Goal: Transaction & Acquisition: Purchase product/service

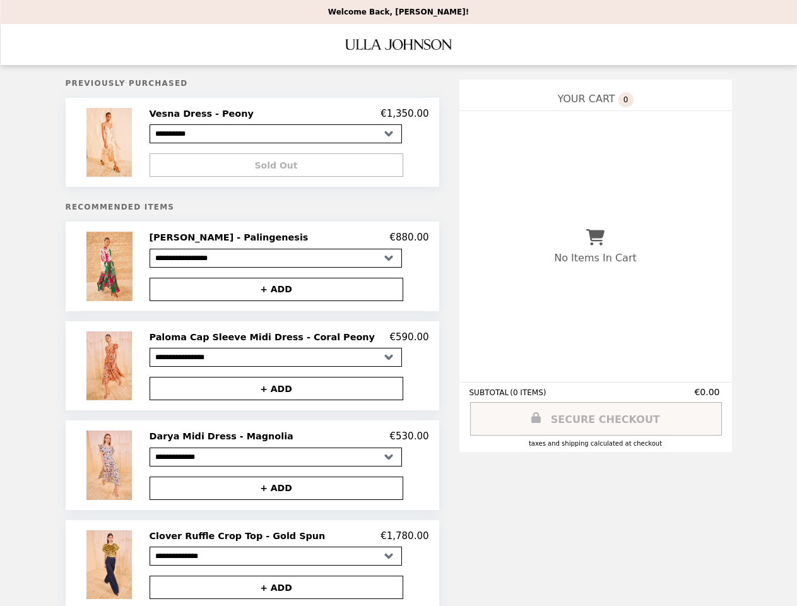
select select "*********"
click at [128, 144] on img at bounding box center [110, 142] width 49 height 69
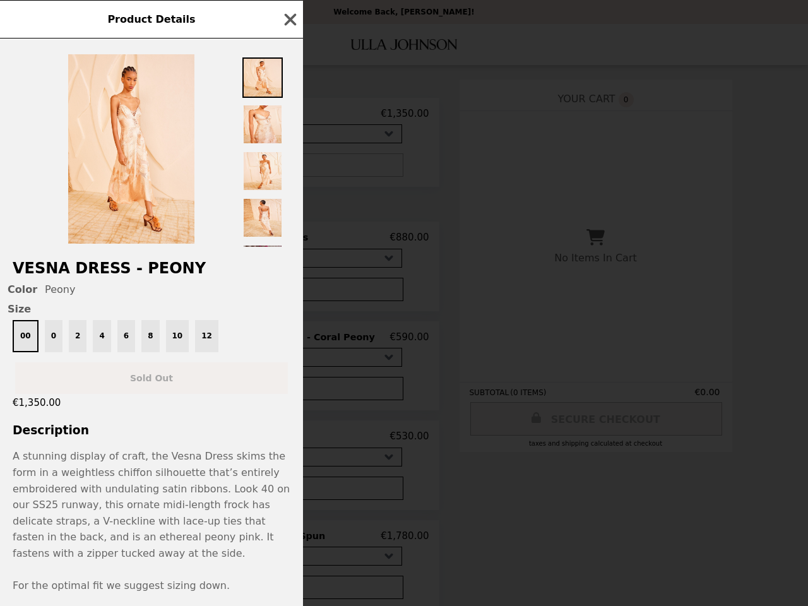
click at [289, 167] on div at bounding box center [151, 143] width 303 height 208
click at [128, 270] on h2 "Vesna Dress - Peony" at bounding box center [151, 268] width 303 height 18
click at [289, 242] on div "Product Details Vesna Dress - Peony Color Peony Size 00 0 2 4 6 8 10 12 Sold Ou…" at bounding box center [404, 303] width 808 height 606
click at [289, 294] on button "+ ADD" at bounding box center [277, 289] width 254 height 23
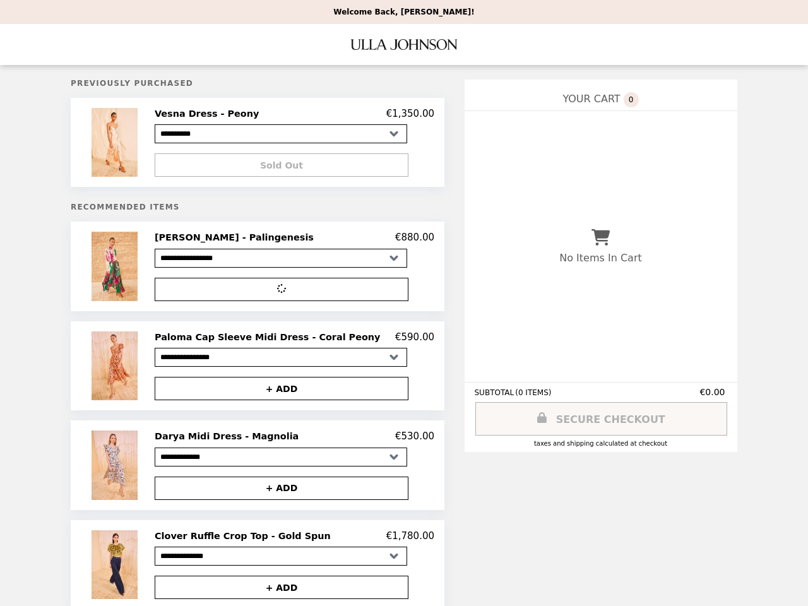
click at [128, 371] on img at bounding box center [116, 365] width 49 height 69
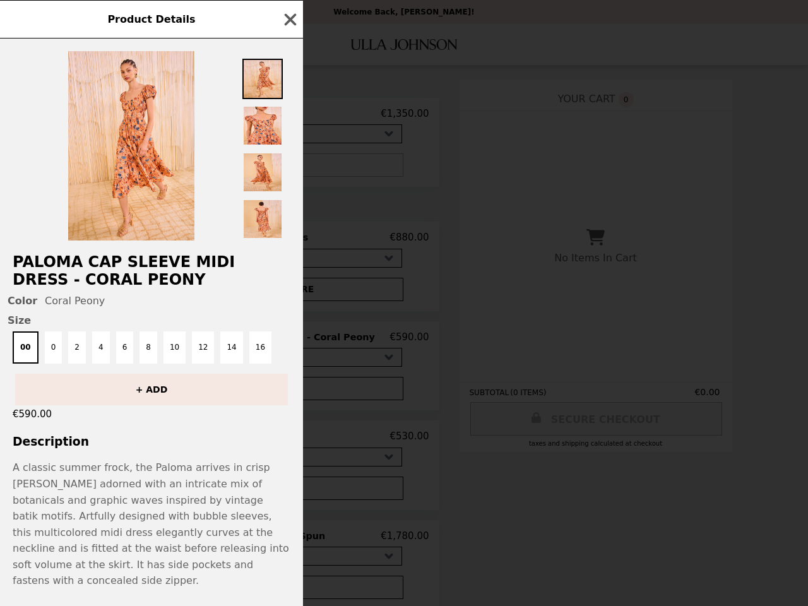
click at [289, 342] on div "Product Details Paloma Cap Sleeve Midi Dress - Coral Peony Color Coral Peony Si…" at bounding box center [404, 303] width 808 height 606
click at [289, 394] on div "+ ADD" at bounding box center [151, 385] width 303 height 42
click at [128, 471] on div "Paloma Cap Sleeve Midi Dress - Coral Peony Color Coral Peony Size 00 0 2 4 6 8 …" at bounding box center [151, 323] width 303 height 568
